Goal: Information Seeking & Learning: Find specific fact

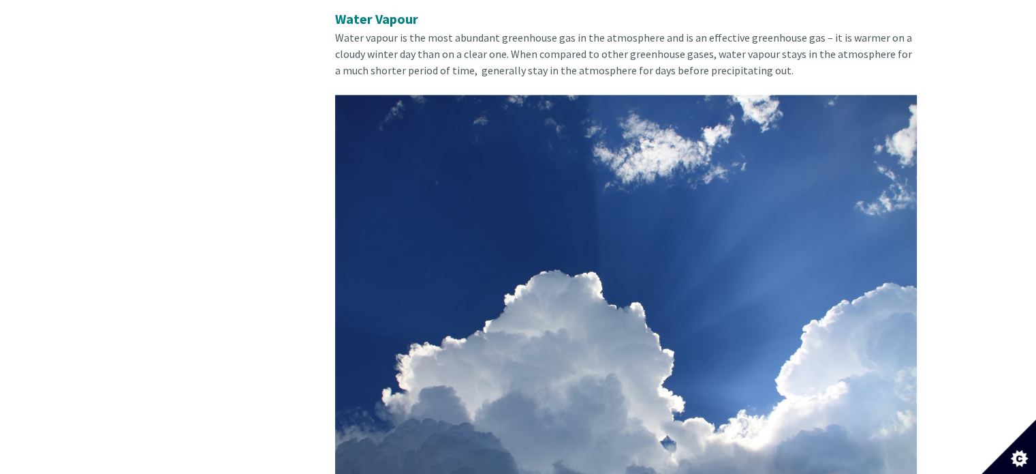
scroll to position [1894, 0]
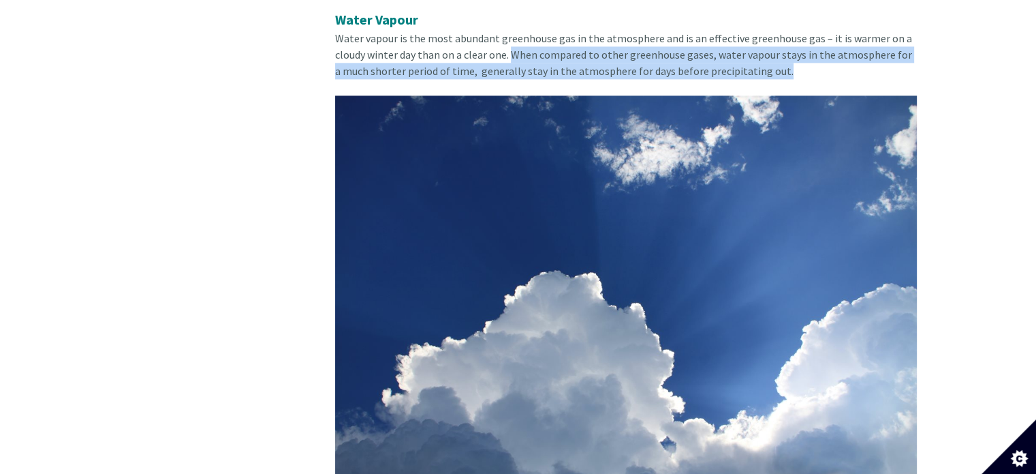
drag, startPoint x: 766, startPoint y: 56, endPoint x: 513, endPoint y: 40, distance: 253.3
click at [512, 40] on span "Water vapour is the most abundant greenhouse gas in the atmosphere and is an ef…" at bounding box center [623, 54] width 577 height 46
copy span "When compared to other greenhouse gases, water vapour stays in the atmosphere f…"
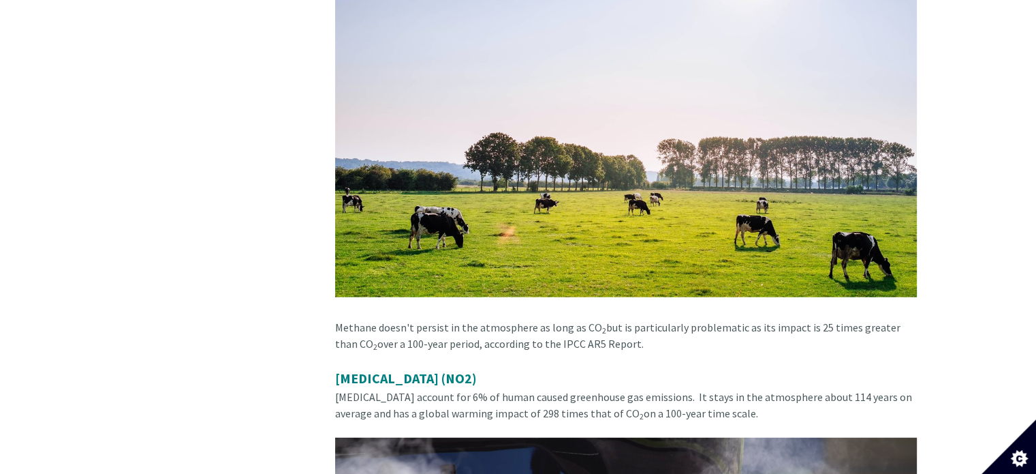
scroll to position [3447, 0]
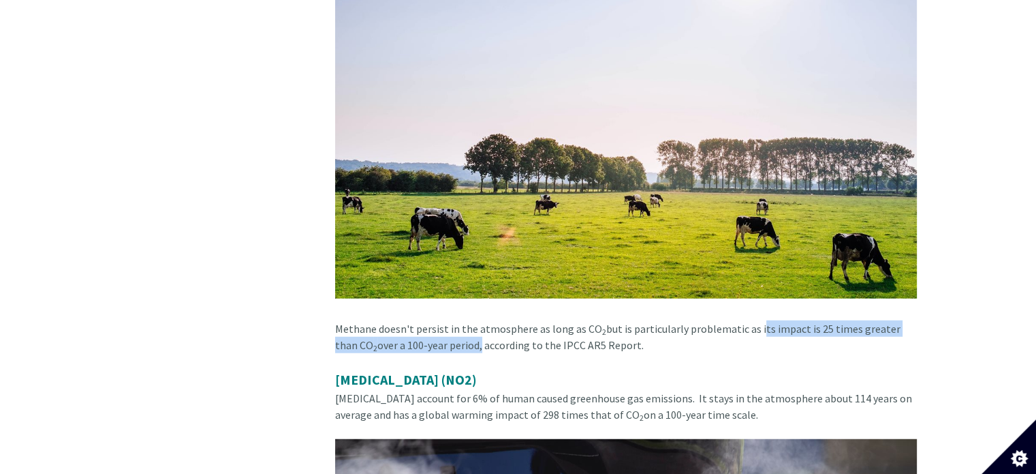
drag, startPoint x: 750, startPoint y: 298, endPoint x: 457, endPoint y: 317, distance: 292.9
click at [457, 320] on div "Methane doesn't persist in the atmosphere as long as CO 2 but is particularly p…" at bounding box center [626, 344] width 582 height 49
copy div "its impact is 25 times greater than CO 2 over a 100-year period,"
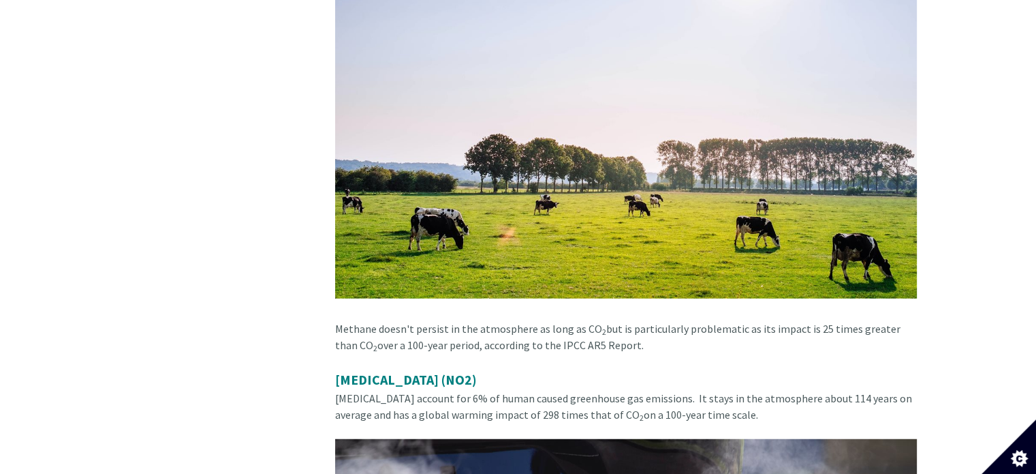
click at [512, 391] on span "Nitrous oxide account for 6% of human caused greenhouse gas emissions. It stays…" at bounding box center [623, 406] width 577 height 30
drag, startPoint x: 701, startPoint y: 382, endPoint x: 598, endPoint y: 379, distance: 102.9
click at [512, 391] on span "Nitrous oxide account for 6% of human caused greenhouse gas emissions. It stays…" at bounding box center [623, 406] width 577 height 30
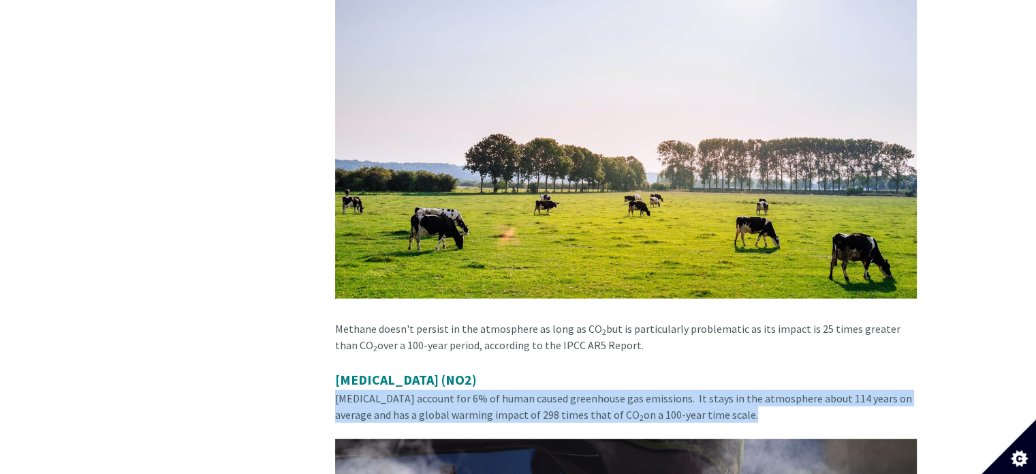
drag, startPoint x: 705, startPoint y: 386, endPoint x: 335, endPoint y: 362, distance: 371.5
click at [335, 391] on span "Nitrous oxide account for 6% of human caused greenhouse gas emissions. It stays…" at bounding box center [623, 406] width 577 height 30
copy span "Nitrous oxide account for 6% of human caused greenhouse gas emissions. It stays…"
click at [512, 391] on span "Nitrous oxide account for 6% of human caused greenhouse gas emissions. It stays…" at bounding box center [623, 406] width 577 height 30
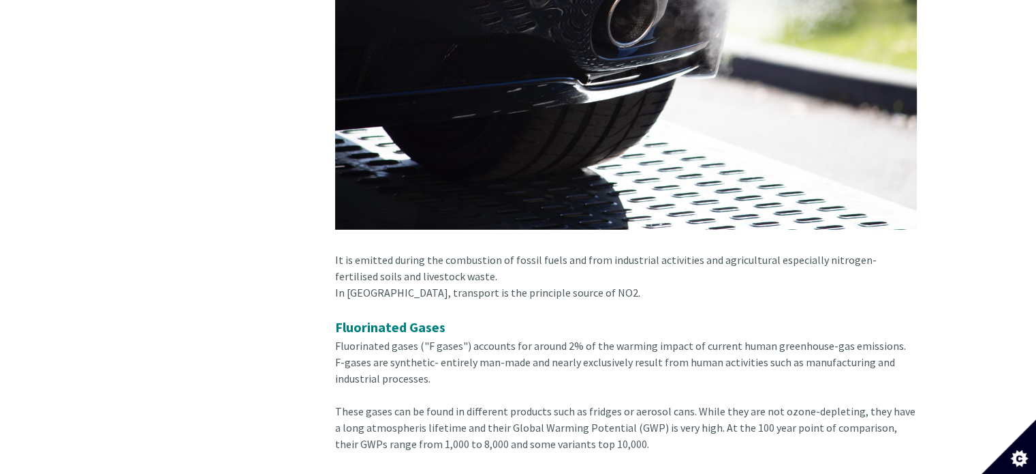
scroll to position [4047, 0]
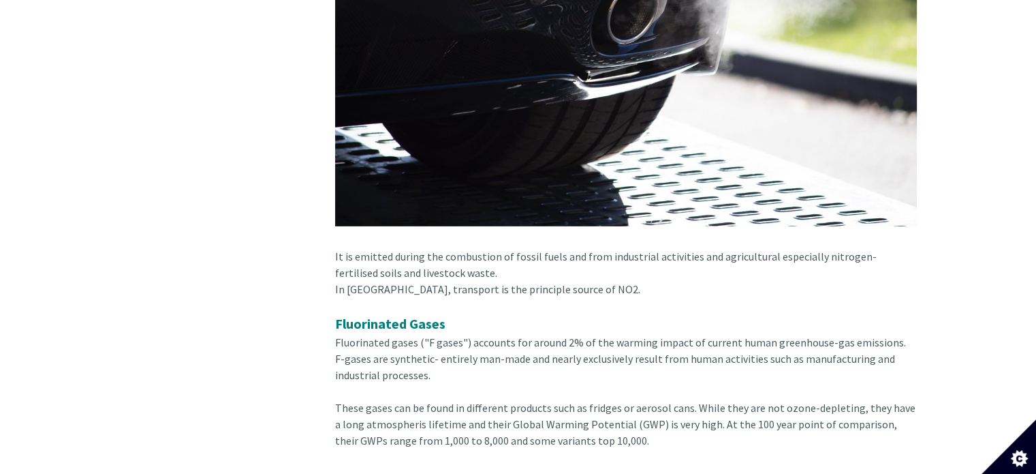
click at [371, 315] on span "Fluorinated Gases" at bounding box center [390, 323] width 110 height 17
drag, startPoint x: 354, startPoint y: 245, endPoint x: 426, endPoint y: 245, distance: 71.5
click at [426, 245] on div "Nitrous Oxide (NO2) Nitrous oxide account for 6% of human caused greenhouse gas…" at bounding box center [626, 25] width 582 height 512
copy div "livestock waste."
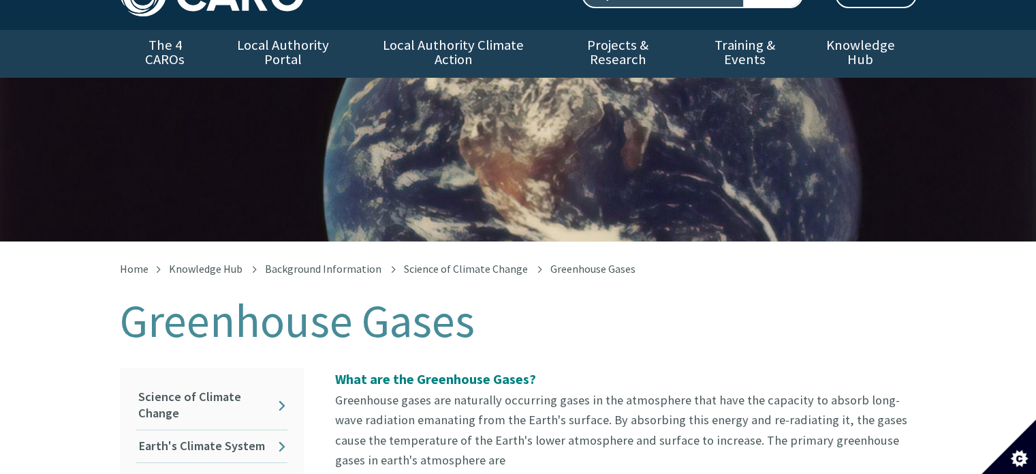
scroll to position [0, 0]
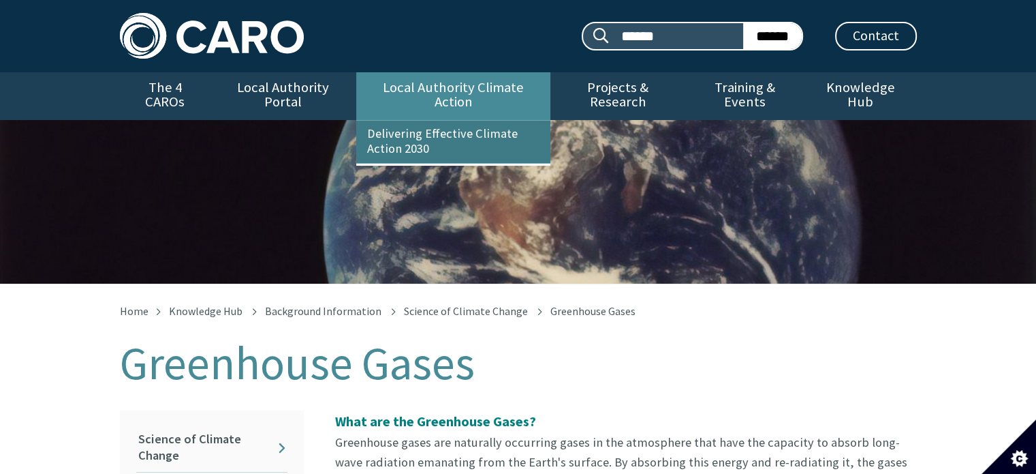
click at [461, 121] on link "Delivering Effective Climate Action 2030" at bounding box center [453, 142] width 194 height 42
